Goal: Task Accomplishment & Management: Manage account settings

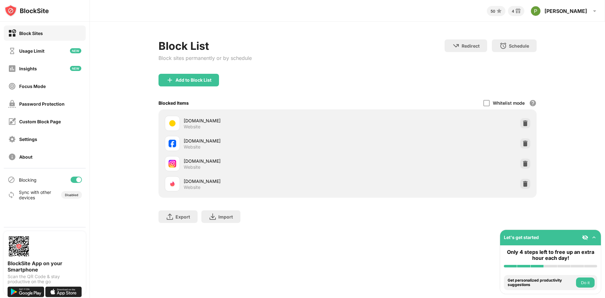
click at [75, 180] on div at bounding box center [76, 180] width 11 height 6
click at [305, 40] on div "Block List Block sites permanently or by schedule Redirect Choose a site to be …" at bounding box center [348, 56] width 378 height 34
